Goal: Obtain resource: Obtain resource

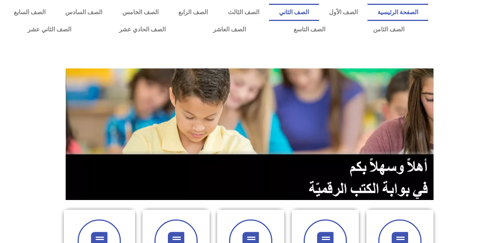
click at [315, 13] on link "الصف الثاني" at bounding box center [294, 12] width 50 height 17
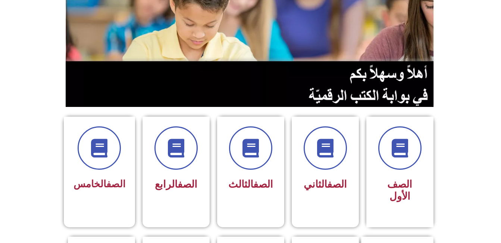
scroll to position [86, 0]
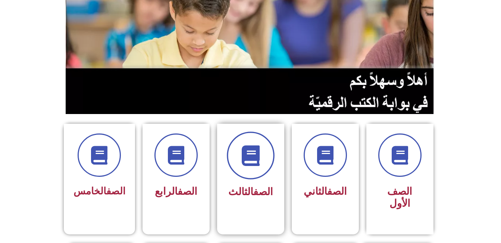
click at [265, 150] on span at bounding box center [251, 155] width 48 height 48
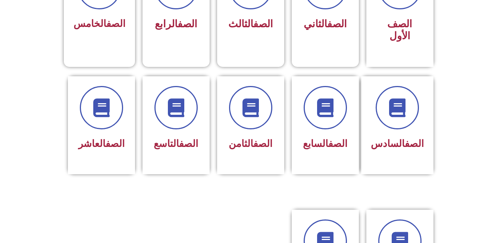
scroll to position [276, 0]
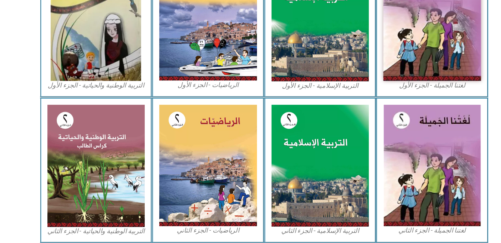
scroll to position [258, 0]
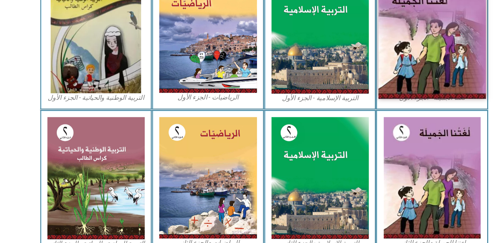
click at [392, 69] on img at bounding box center [405, 37] width 99 height 123
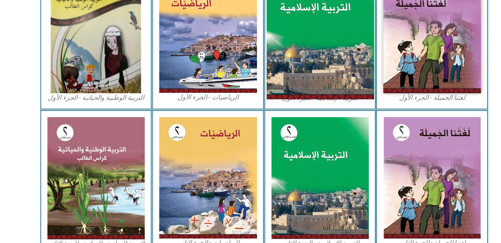
click at [320, 61] on img at bounding box center [302, 38] width 99 height 124
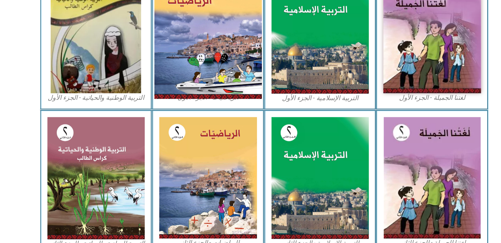
click at [204, 65] on img at bounding box center [198, 37] width 99 height 123
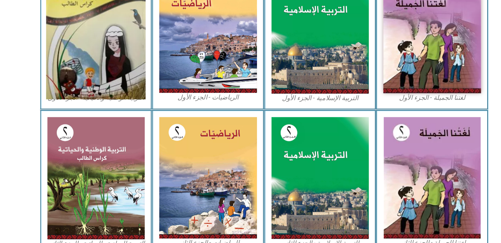
click at [108, 77] on img at bounding box center [95, 37] width 92 height 123
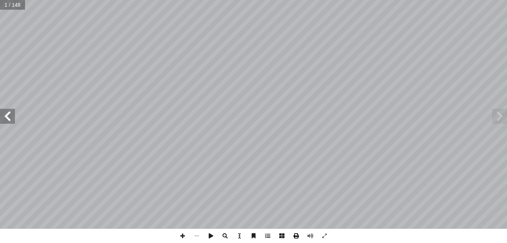
click at [296, 233] on span at bounding box center [296, 235] width 14 height 14
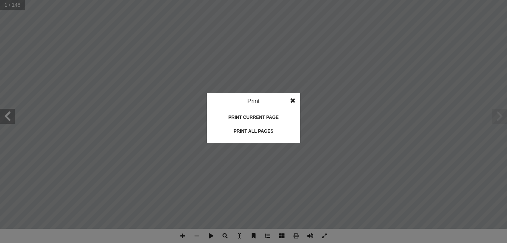
click at [269, 131] on div "Print all pages" at bounding box center [253, 131] width 75 height 12
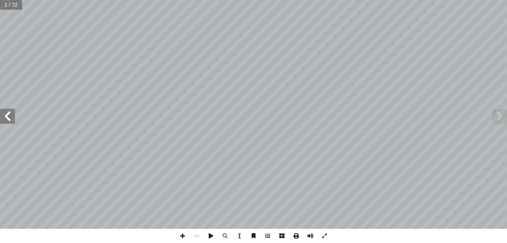
click at [296, 235] on span at bounding box center [296, 235] width 14 height 14
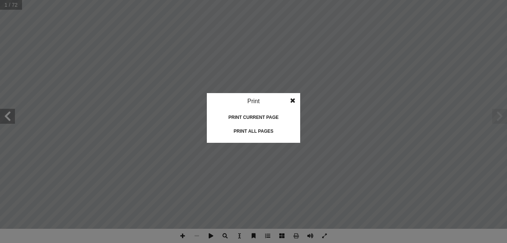
click at [267, 130] on div "Print all pages" at bounding box center [253, 131] width 75 height 12
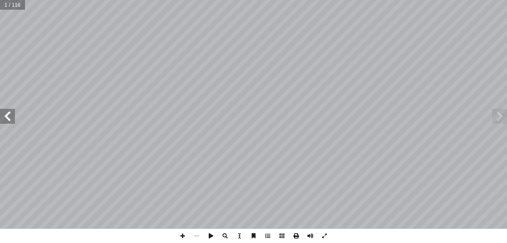
click at [294, 236] on span at bounding box center [296, 235] width 14 height 14
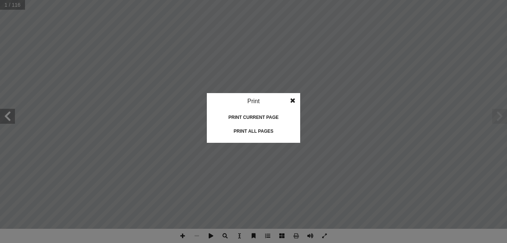
click at [253, 132] on div "Print all pages" at bounding box center [253, 131] width 75 height 12
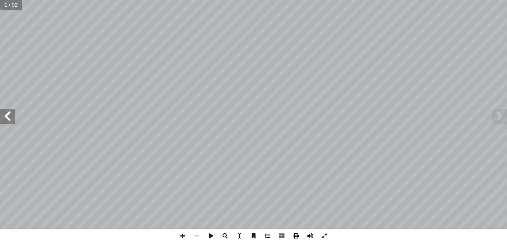
click at [295, 233] on span at bounding box center [296, 235] width 14 height 14
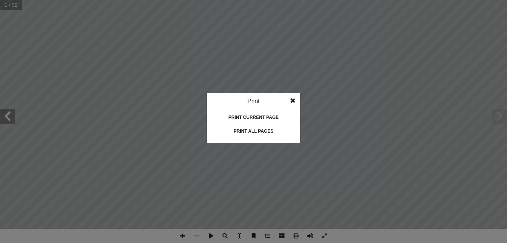
click at [252, 128] on div "Print all pages" at bounding box center [253, 131] width 75 height 12
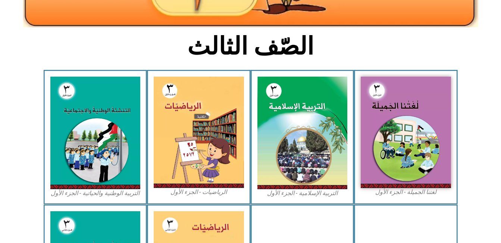
scroll to position [163, 0]
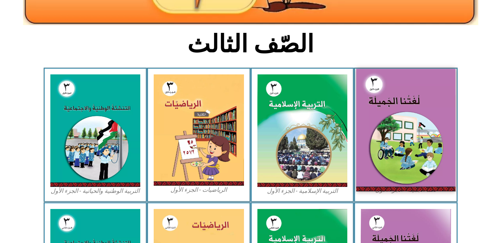
click at [405, 176] on img at bounding box center [405, 130] width 99 height 122
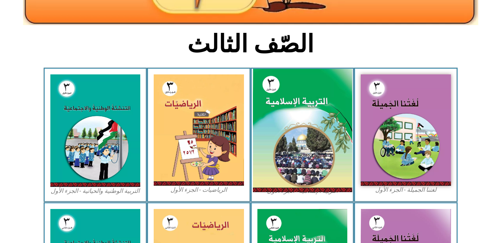
click at [299, 93] on img at bounding box center [302, 131] width 99 height 124
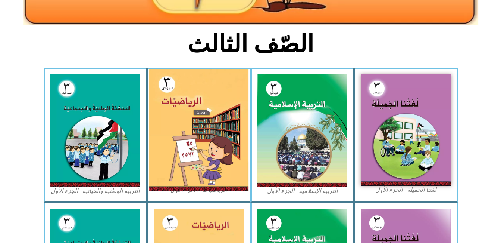
click at [188, 105] on img at bounding box center [198, 130] width 99 height 122
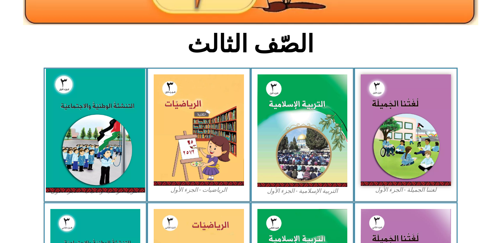
click at [78, 92] on img at bounding box center [95, 131] width 99 height 124
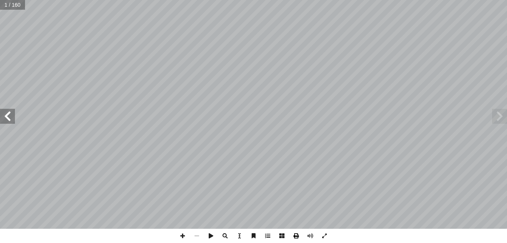
click at [301, 235] on span at bounding box center [296, 235] width 14 height 14
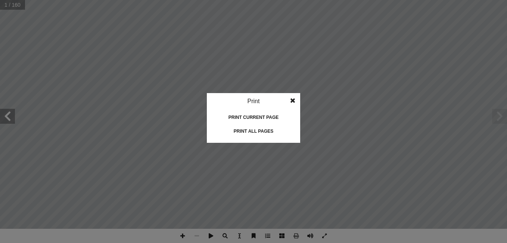
click at [262, 126] on div "Print all pages" at bounding box center [253, 131] width 75 height 12
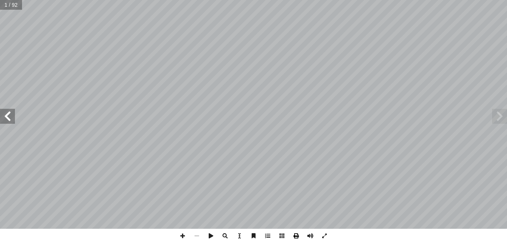
click at [294, 234] on span at bounding box center [296, 235] width 14 height 14
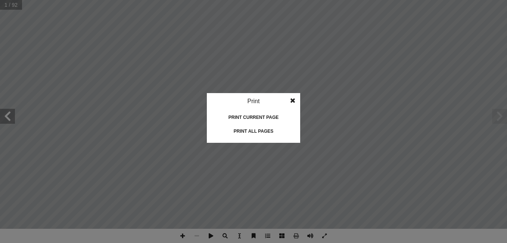
click at [259, 128] on div "Print all pages" at bounding box center [253, 131] width 75 height 12
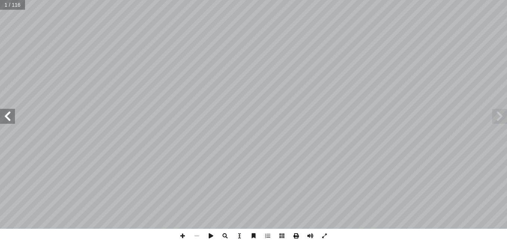
click at [294, 237] on span at bounding box center [296, 235] width 14 height 14
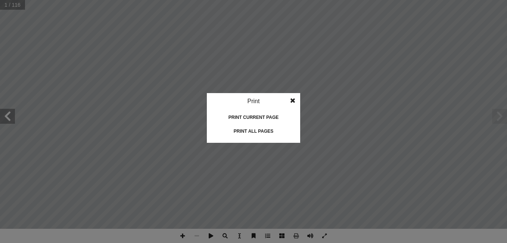
click at [243, 132] on div "Print all pages" at bounding box center [253, 131] width 75 height 12
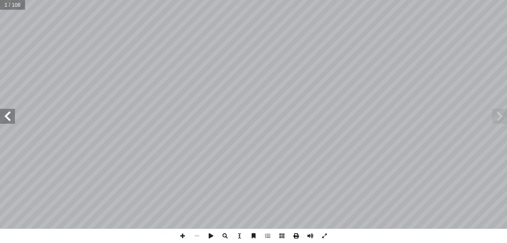
click at [297, 238] on span at bounding box center [296, 235] width 14 height 14
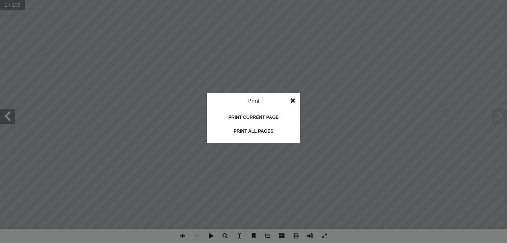
click at [249, 129] on div "Print all pages" at bounding box center [253, 131] width 75 height 12
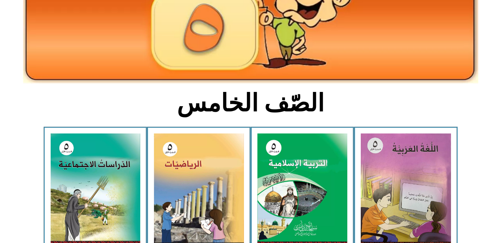
scroll to position [207, 0]
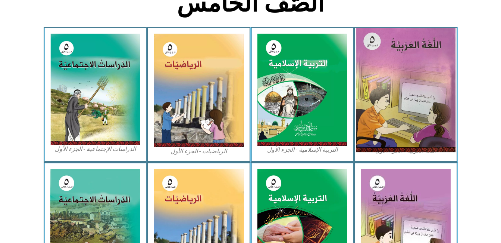
drag, startPoint x: 425, startPoint y: 107, endPoint x: 405, endPoint y: 87, distance: 28.5
click at [405, 87] on img at bounding box center [405, 90] width 99 height 124
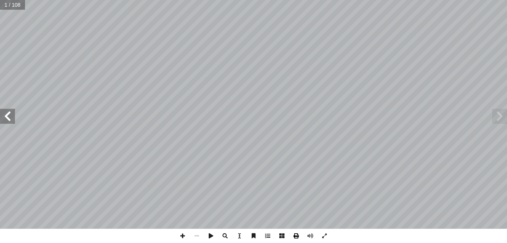
click at [294, 233] on span at bounding box center [296, 235] width 14 height 14
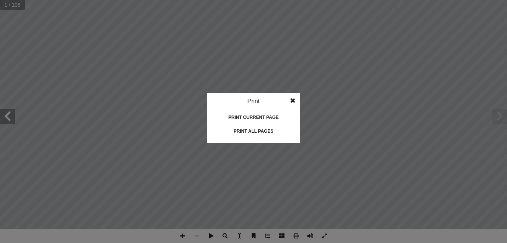
click at [266, 132] on div "Print all pages" at bounding box center [253, 131] width 75 height 12
click at [292, 94] on span at bounding box center [292, 100] width 13 height 15
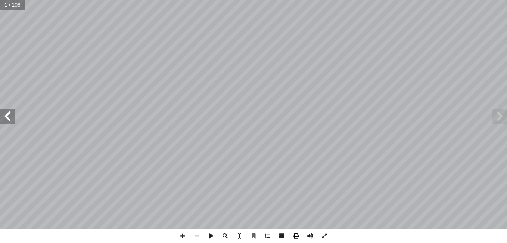
click at [296, 238] on span at bounding box center [296, 235] width 14 height 14
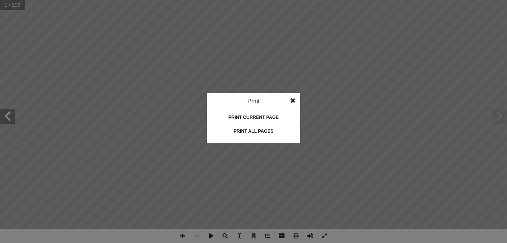
click at [249, 129] on div "Print all pages" at bounding box center [253, 131] width 75 height 12
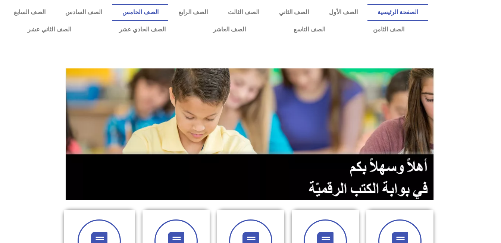
click at [168, 14] on link "الصف الخامس" at bounding box center [140, 12] width 56 height 17
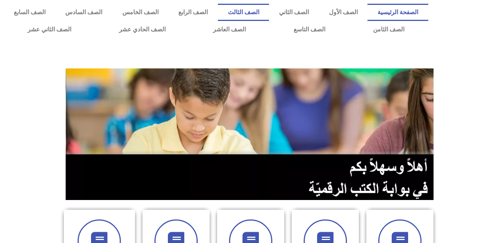
click at [269, 12] on link "الصف الثالث" at bounding box center [243, 12] width 51 height 17
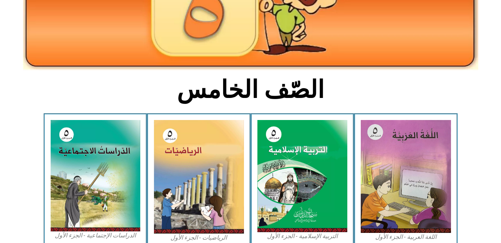
scroll to position [154, 0]
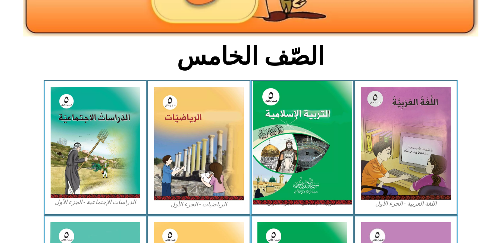
click at [332, 133] on img at bounding box center [302, 143] width 99 height 124
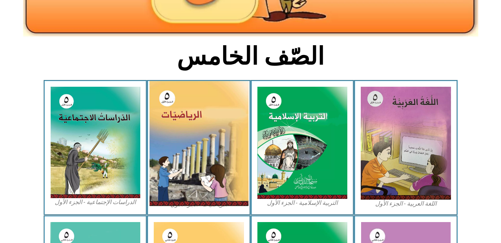
drag, startPoint x: 209, startPoint y: 97, endPoint x: 194, endPoint y: 155, distance: 59.4
click at [194, 155] on img at bounding box center [198, 143] width 99 height 125
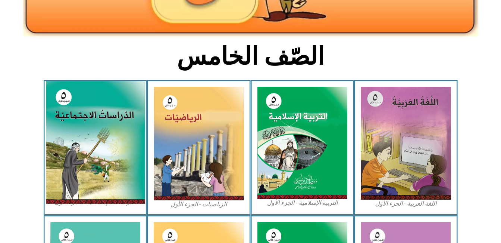
drag, startPoint x: 123, startPoint y: 110, endPoint x: 102, endPoint y: 135, distance: 32.9
click at [102, 135] on img at bounding box center [95, 142] width 99 height 122
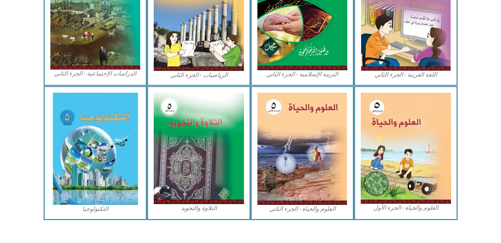
scroll to position [419, 0]
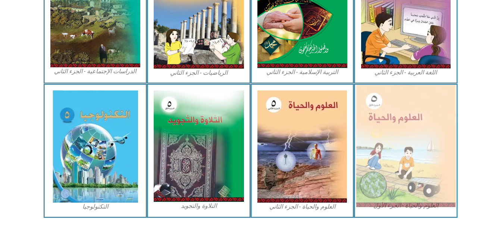
drag, startPoint x: 394, startPoint y: 107, endPoint x: 378, endPoint y: 108, distance: 15.7
click at [378, 108] on img at bounding box center [405, 146] width 99 height 122
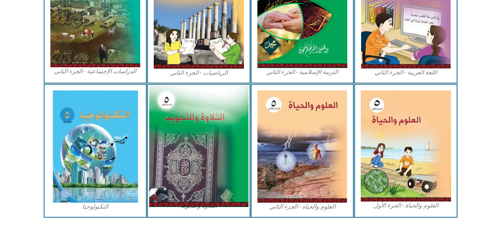
drag, startPoint x: 197, startPoint y: 105, endPoint x: 190, endPoint y: 140, distance: 35.9
drag, startPoint x: 190, startPoint y: 140, endPoint x: 174, endPoint y: 121, distance: 24.6
click at [174, 121] on img at bounding box center [198, 146] width 99 height 122
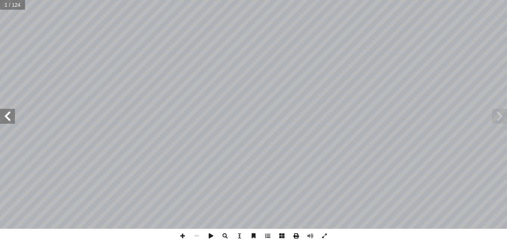
click at [296, 233] on span at bounding box center [296, 235] width 14 height 14
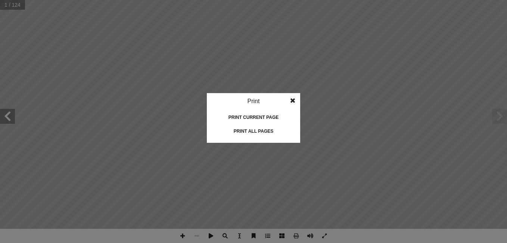
click at [256, 128] on div "Print all pages" at bounding box center [253, 131] width 75 height 12
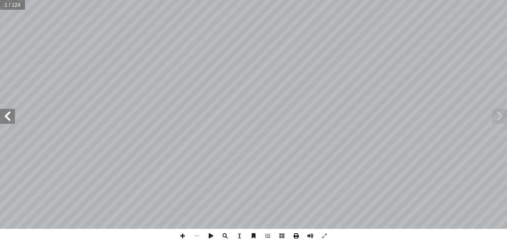
click at [298, 235] on span at bounding box center [296, 235] width 14 height 14
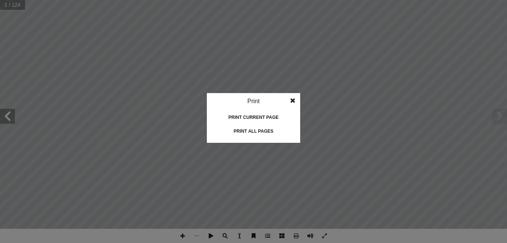
click at [260, 131] on div "Print all pages" at bounding box center [253, 131] width 75 height 12
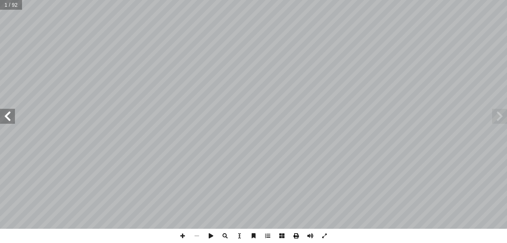
click at [294, 237] on span at bounding box center [296, 235] width 14 height 14
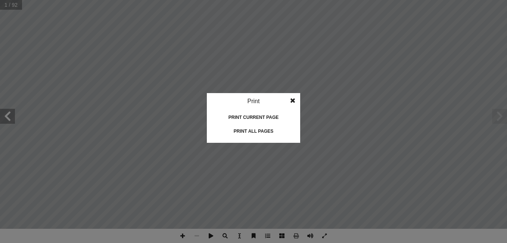
click at [259, 131] on div "Print all pages" at bounding box center [253, 131] width 75 height 12
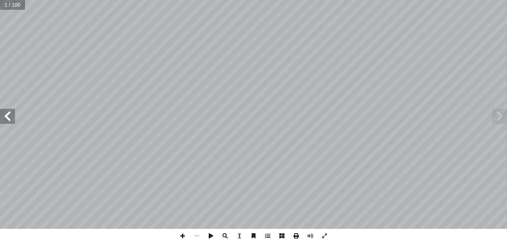
click at [295, 239] on span at bounding box center [296, 235] width 14 height 14
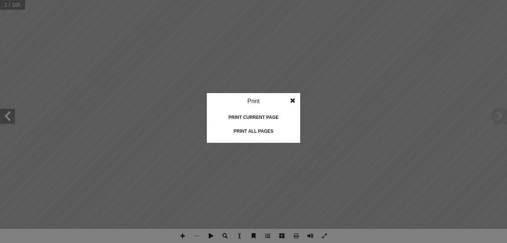
click at [261, 124] on idv "Print Print current page Print left page Print right page Print all pages" at bounding box center [253, 118] width 93 height 50
click at [259, 128] on div "Print all pages" at bounding box center [253, 131] width 75 height 12
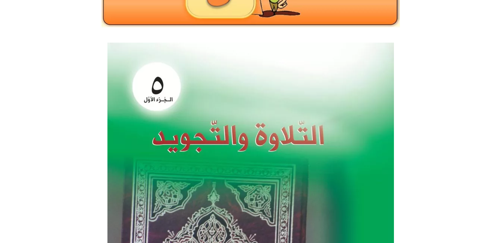
scroll to position [104, 0]
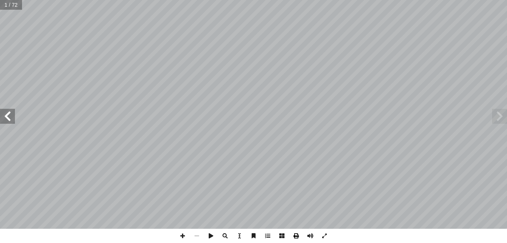
click at [295, 239] on span at bounding box center [296, 235] width 14 height 14
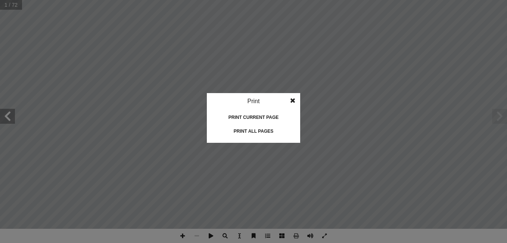
click at [250, 131] on div "Print all pages" at bounding box center [253, 131] width 75 height 12
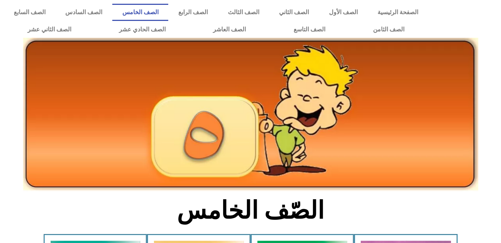
scroll to position [419, 0]
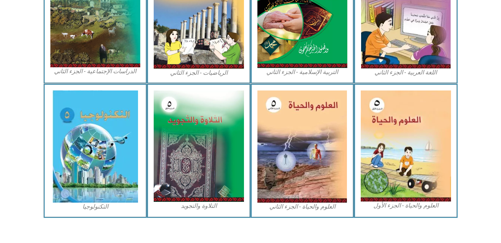
drag, startPoint x: 80, startPoint y: 127, endPoint x: 70, endPoint y: 72, distance: 55.7
click at [70, 72] on figcaption "الدراسات الإجتماعية - الجزء الثاني" at bounding box center [95, 71] width 90 height 8
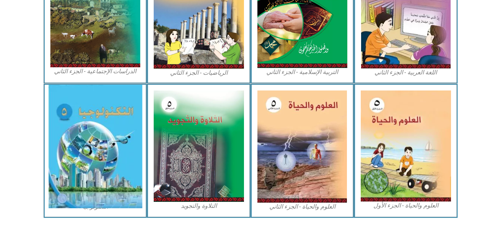
click at [89, 147] on img at bounding box center [95, 146] width 94 height 123
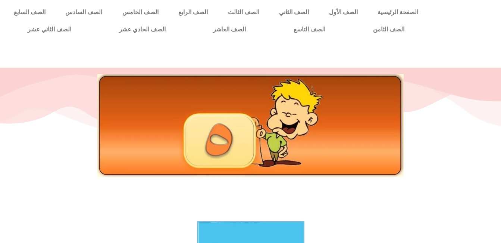
click at [89, 147] on div at bounding box center [250, 125] width 479 height 103
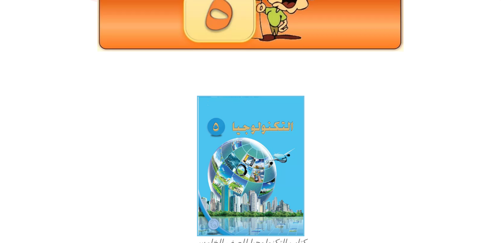
scroll to position [126, 0]
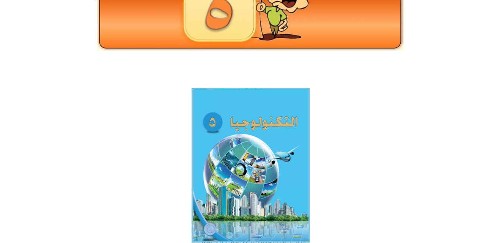
click at [272, 143] on img at bounding box center [250, 165] width 118 height 155
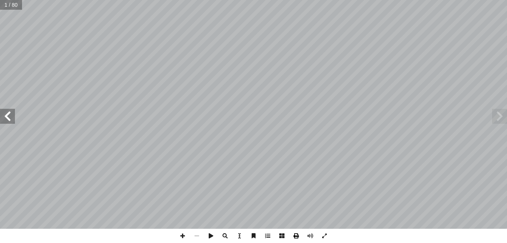
click at [295, 237] on span at bounding box center [296, 235] width 14 height 14
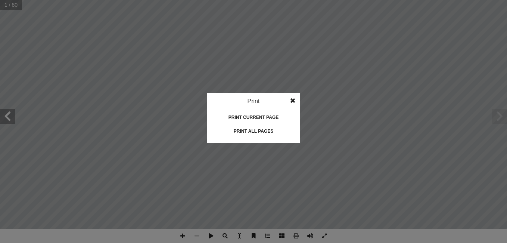
click at [243, 130] on div "Print all pages" at bounding box center [253, 131] width 75 height 12
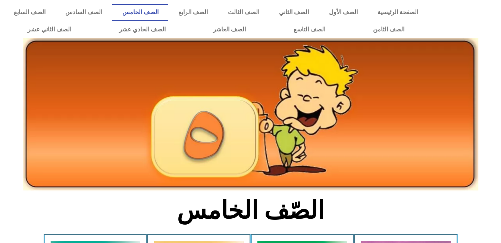
scroll to position [419, 0]
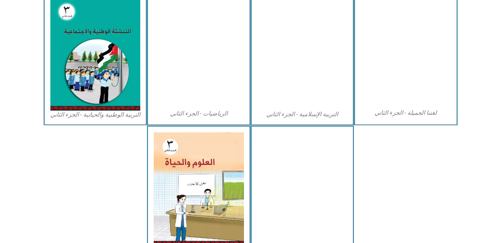
scroll to position [383, 0]
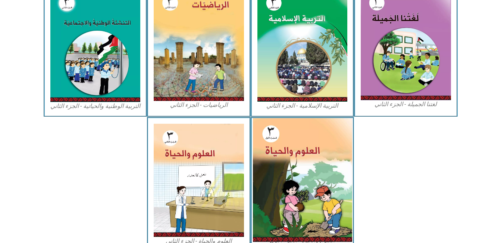
drag, startPoint x: 296, startPoint y: 172, endPoint x: 284, endPoint y: 146, distance: 28.9
click at [284, 146] on img at bounding box center [302, 180] width 99 height 124
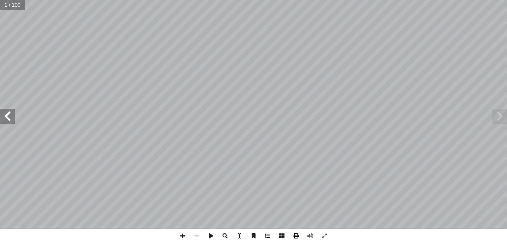
click at [289, 235] on span at bounding box center [296, 235] width 14 height 14
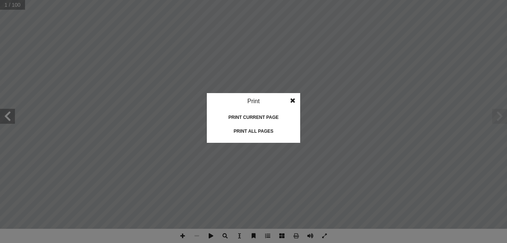
click at [268, 133] on div "Print all pages" at bounding box center [253, 131] width 75 height 12
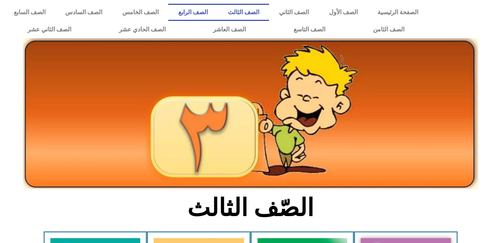
click at [218, 11] on link "الصف الرابع" at bounding box center [192, 12] width 49 height 17
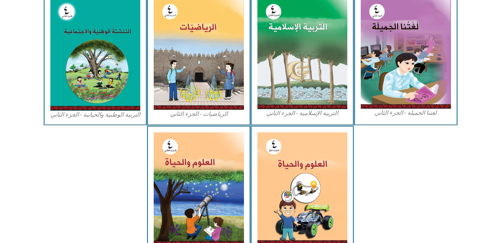
scroll to position [377, 0]
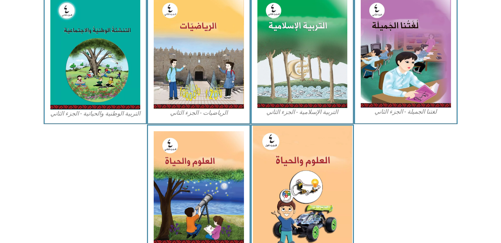
click at [274, 203] on img at bounding box center [302, 186] width 99 height 123
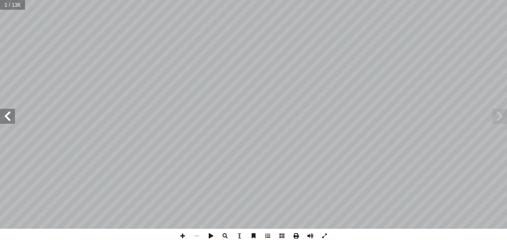
click at [297, 236] on span at bounding box center [296, 235] width 14 height 14
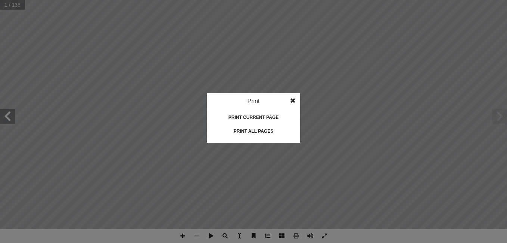
click at [265, 131] on div "Print all pages" at bounding box center [253, 131] width 75 height 12
